Goal: Task Accomplishment & Management: Use online tool/utility

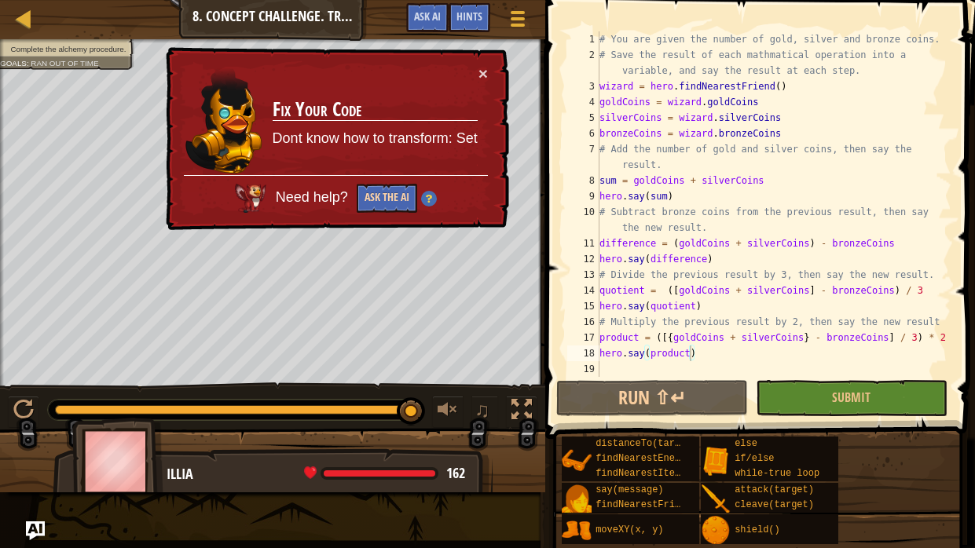
scroll to position [7, 4]
click at [397, 199] on button "Ask the AI" at bounding box center [387, 198] width 60 height 29
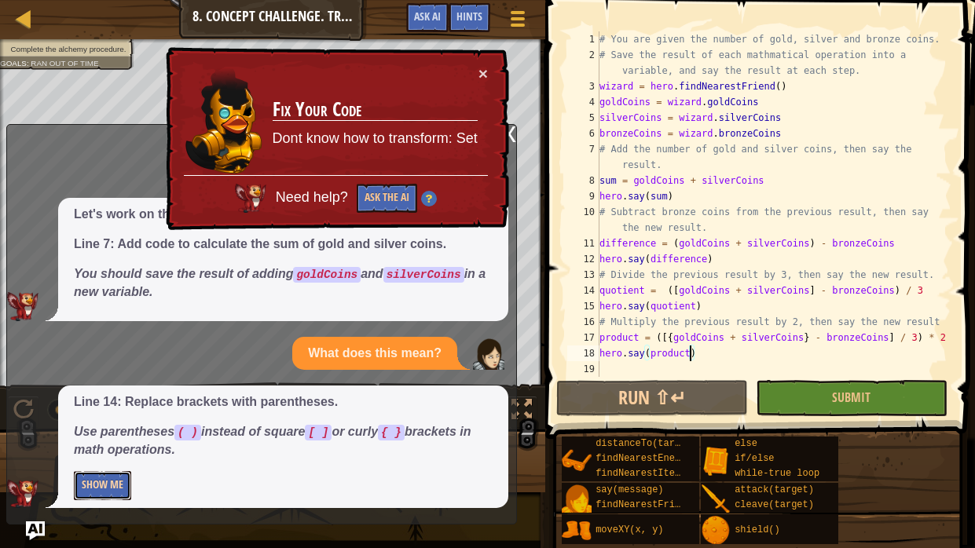
click at [107, 481] on button "Show Me" at bounding box center [102, 485] width 57 height 29
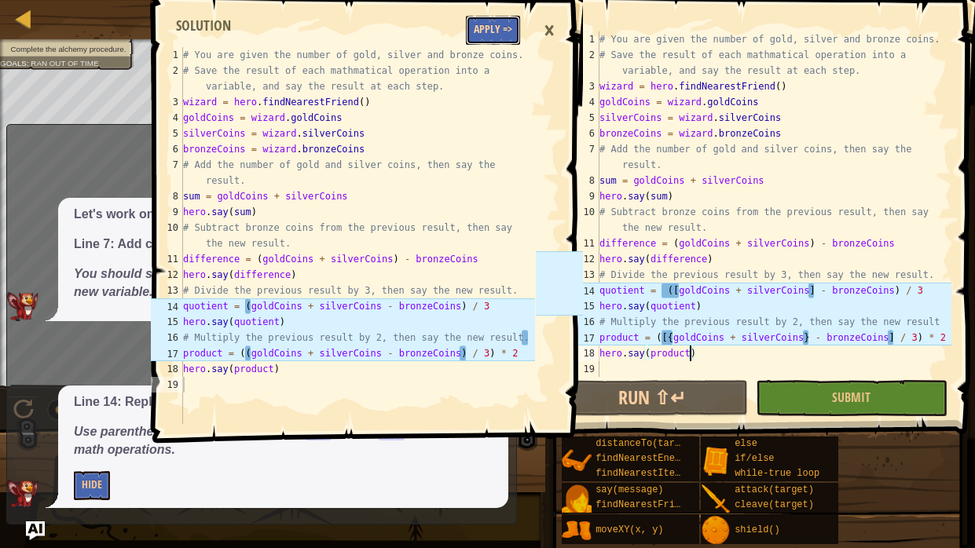
click at [494, 31] on button "Apply =>" at bounding box center [493, 30] width 54 height 29
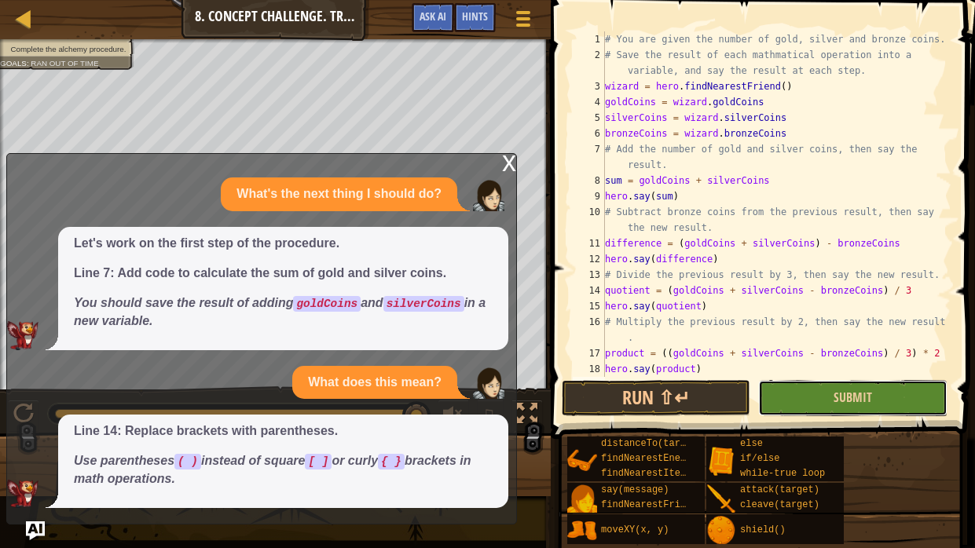
click at [783, 388] on button "Submit" at bounding box center [852, 398] width 189 height 36
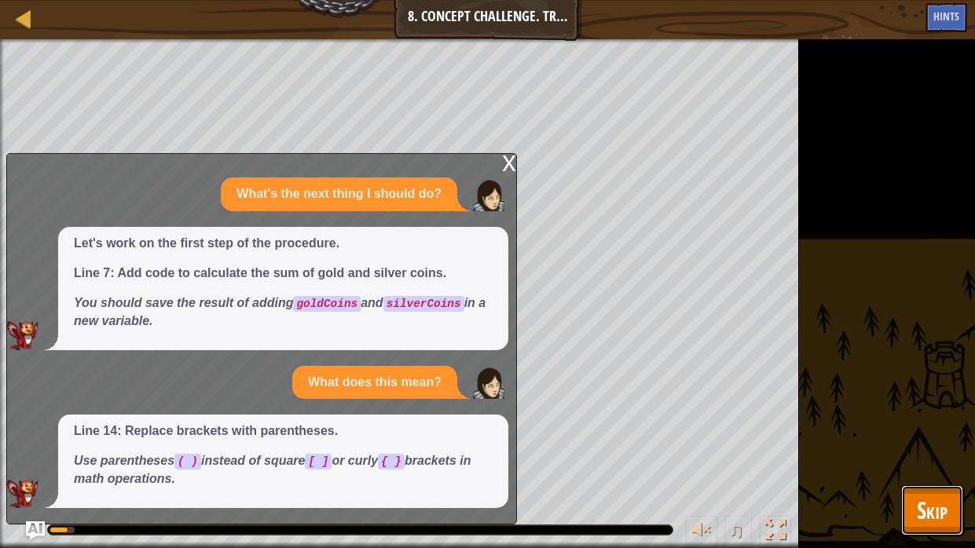
click at [952, 522] on button "Skip" at bounding box center [932, 510] width 62 height 50
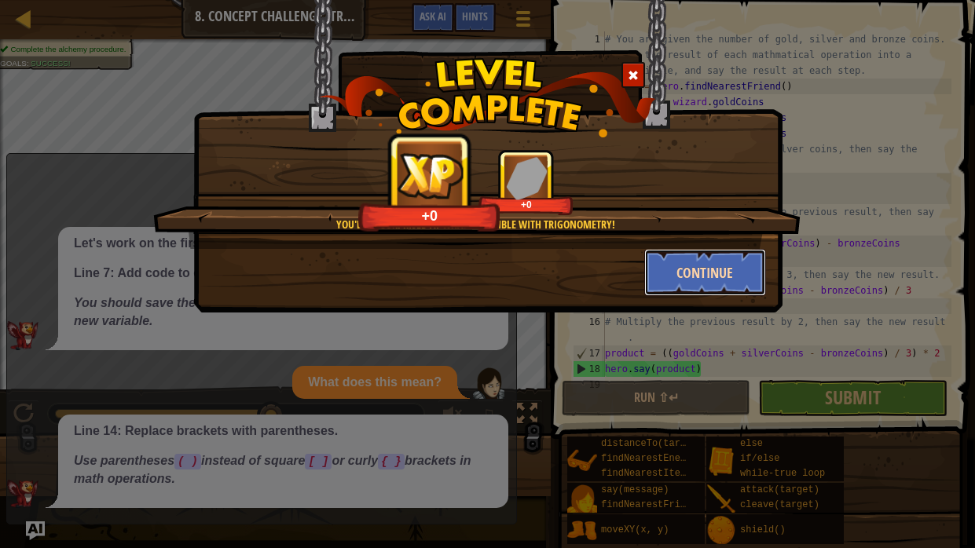
click at [675, 260] on button "Continue" at bounding box center [705, 272] width 122 height 47
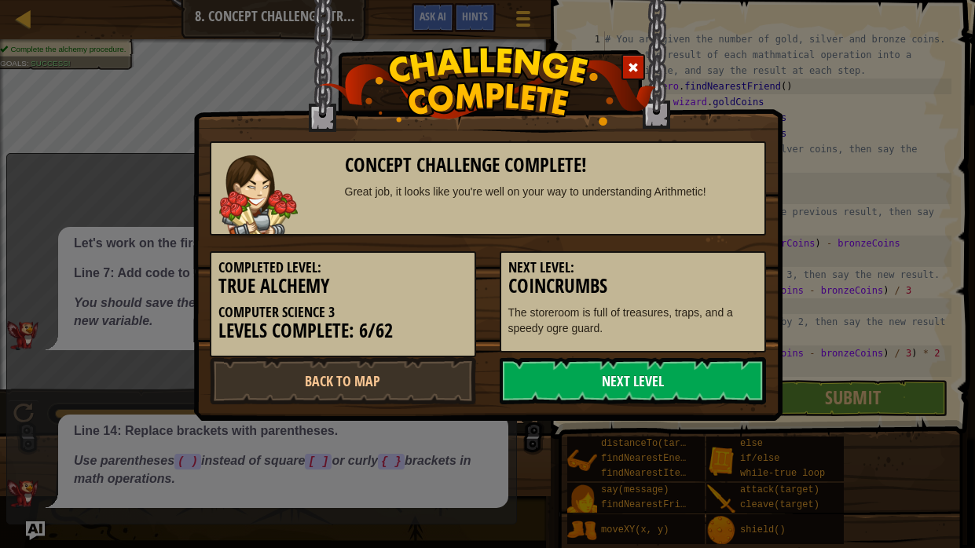
click at [588, 383] on link "Next Level" at bounding box center [633, 380] width 266 height 47
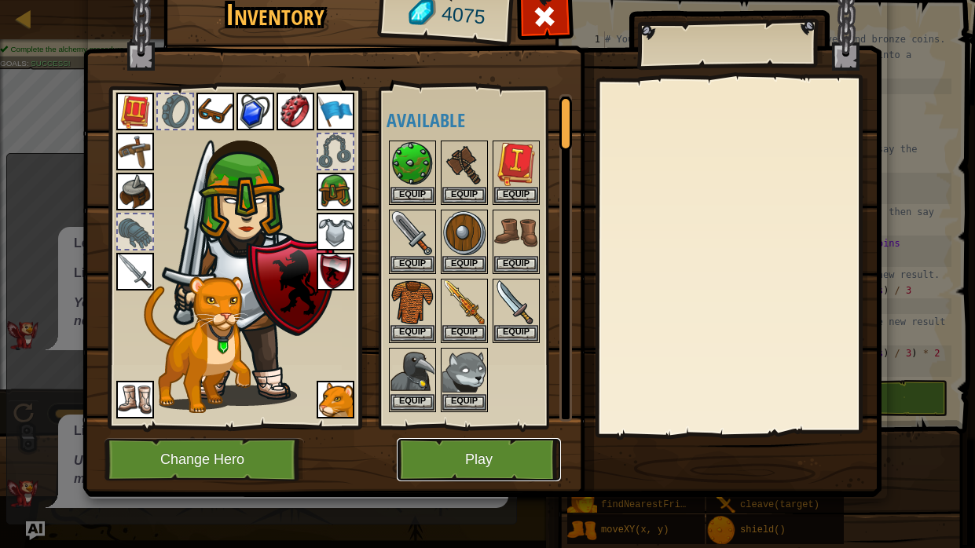
click at [470, 447] on button "Play" at bounding box center [479, 459] width 164 height 43
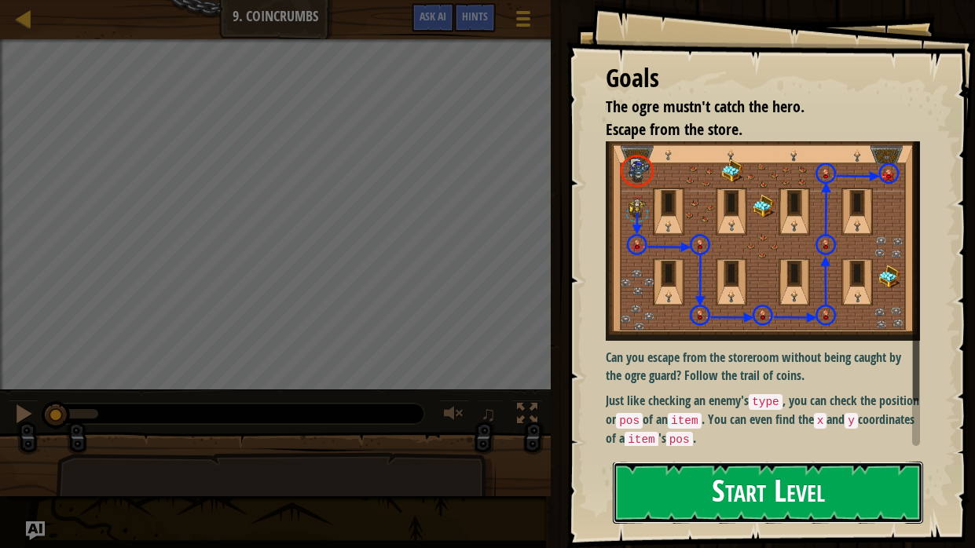
click at [635, 505] on button "Start Level" at bounding box center [768, 493] width 310 height 62
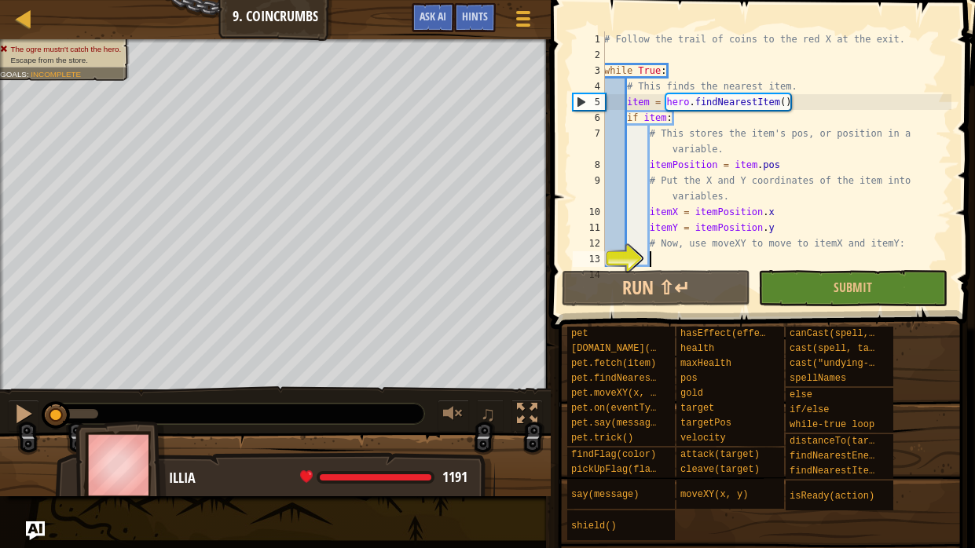
scroll to position [15, 0]
